Goal: Navigation & Orientation: Find specific page/section

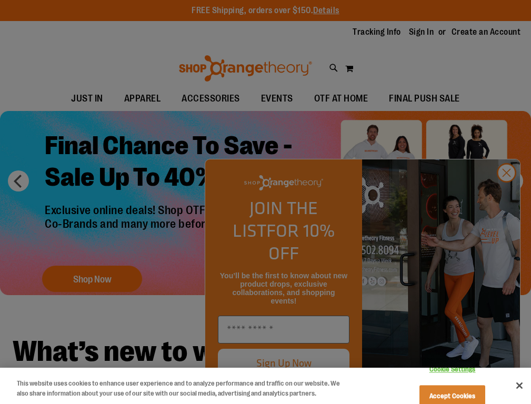
click at [200, 89] on div at bounding box center [265, 202] width 531 height 404
click at [506, 211] on div at bounding box center [265, 202] width 531 height 404
click at [432, 385] on button "Accept Cookies" at bounding box center [453, 396] width 66 height 22
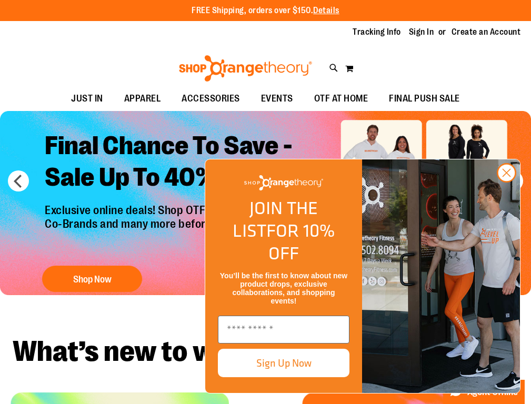
click at [506, 177] on icon "Close dialog" at bounding box center [506, 173] width 7 height 7
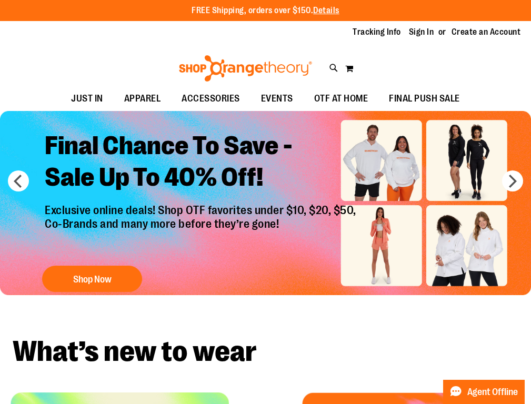
click at [200, 89] on span "ACCESSORIES" at bounding box center [211, 99] width 58 height 24
